Goal: Information Seeking & Learning: Learn about a topic

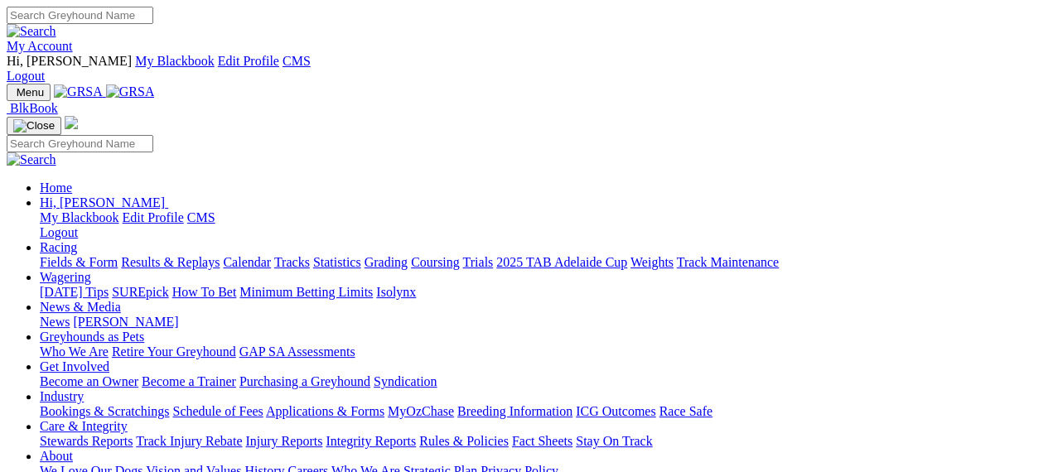
click at [220, 255] on link "Results & Replays" at bounding box center [170, 262] width 99 height 14
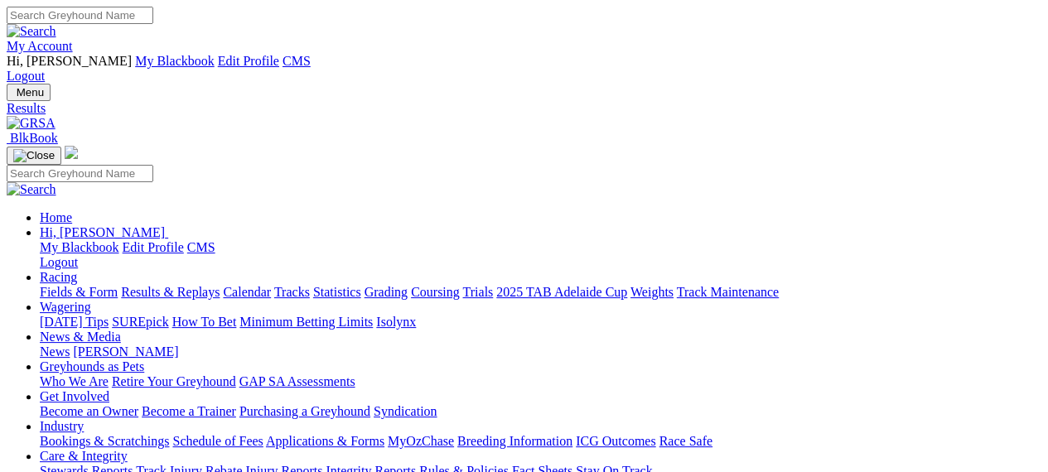
click at [70, 285] on link "Fields & Form" at bounding box center [79, 292] width 78 height 14
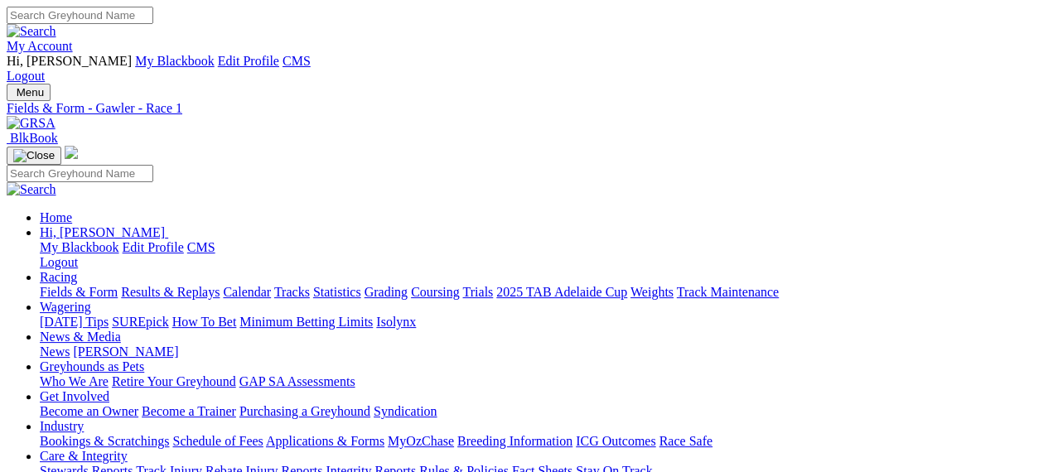
click at [214, 285] on link "Results & Replays" at bounding box center [170, 292] width 99 height 14
click at [80, 285] on link "Fields & Form" at bounding box center [79, 292] width 78 height 14
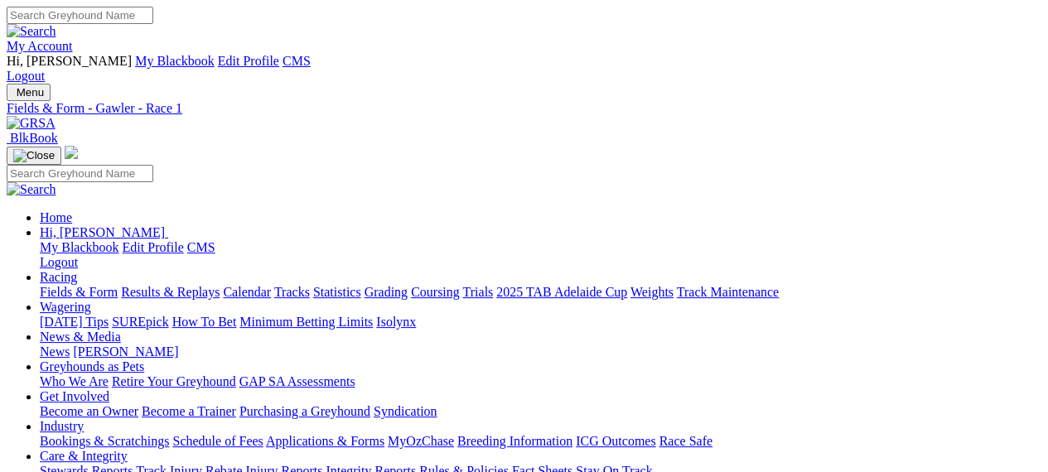
click at [220, 285] on link "Results & Replays" at bounding box center [170, 292] width 99 height 14
